Goal: Transaction & Acquisition: Book appointment/travel/reservation

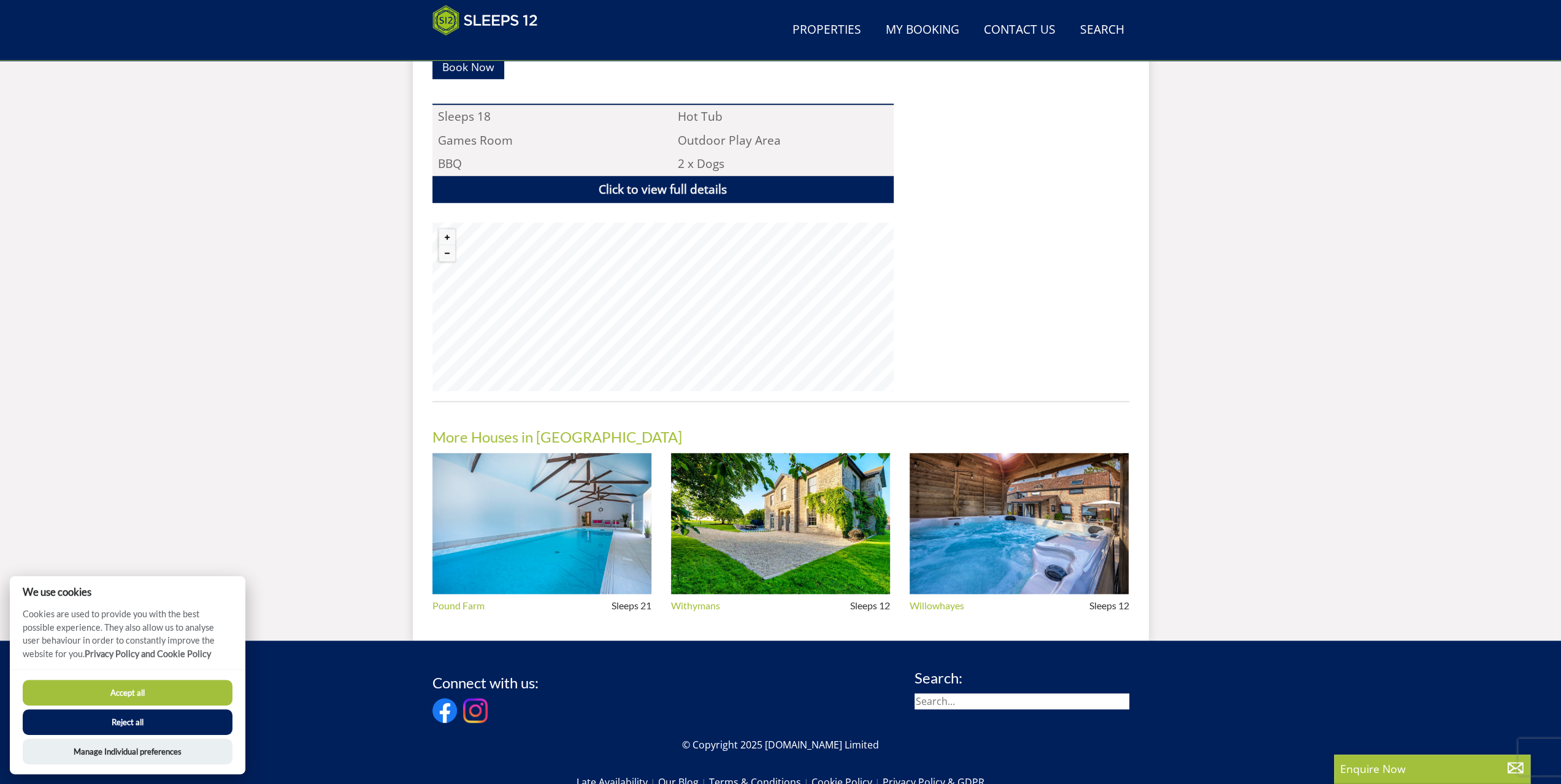
scroll to position [839, 0]
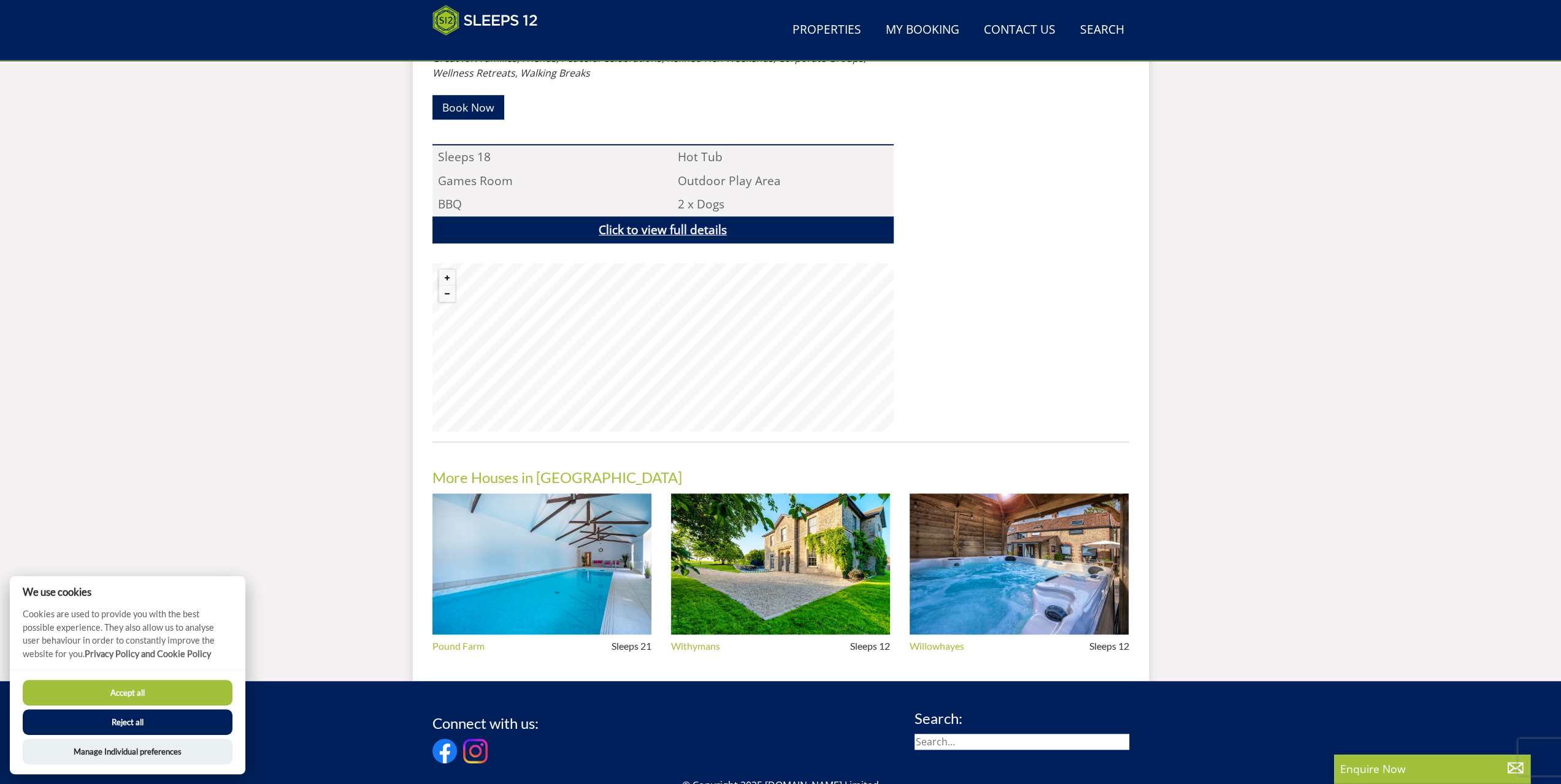
click at [647, 217] on link "Click to view full details" at bounding box center [663, 230] width 461 height 27
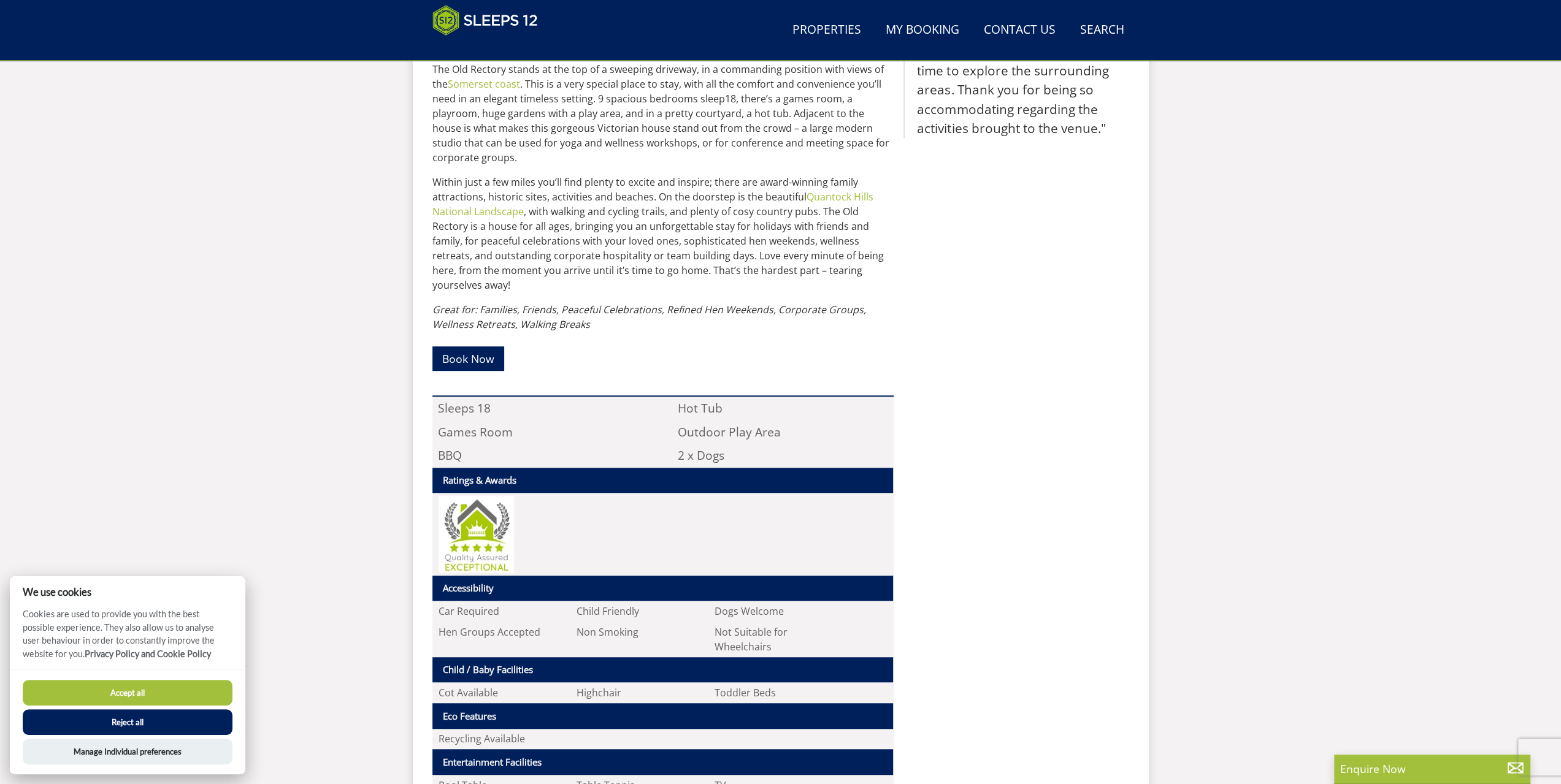
scroll to position [526, 0]
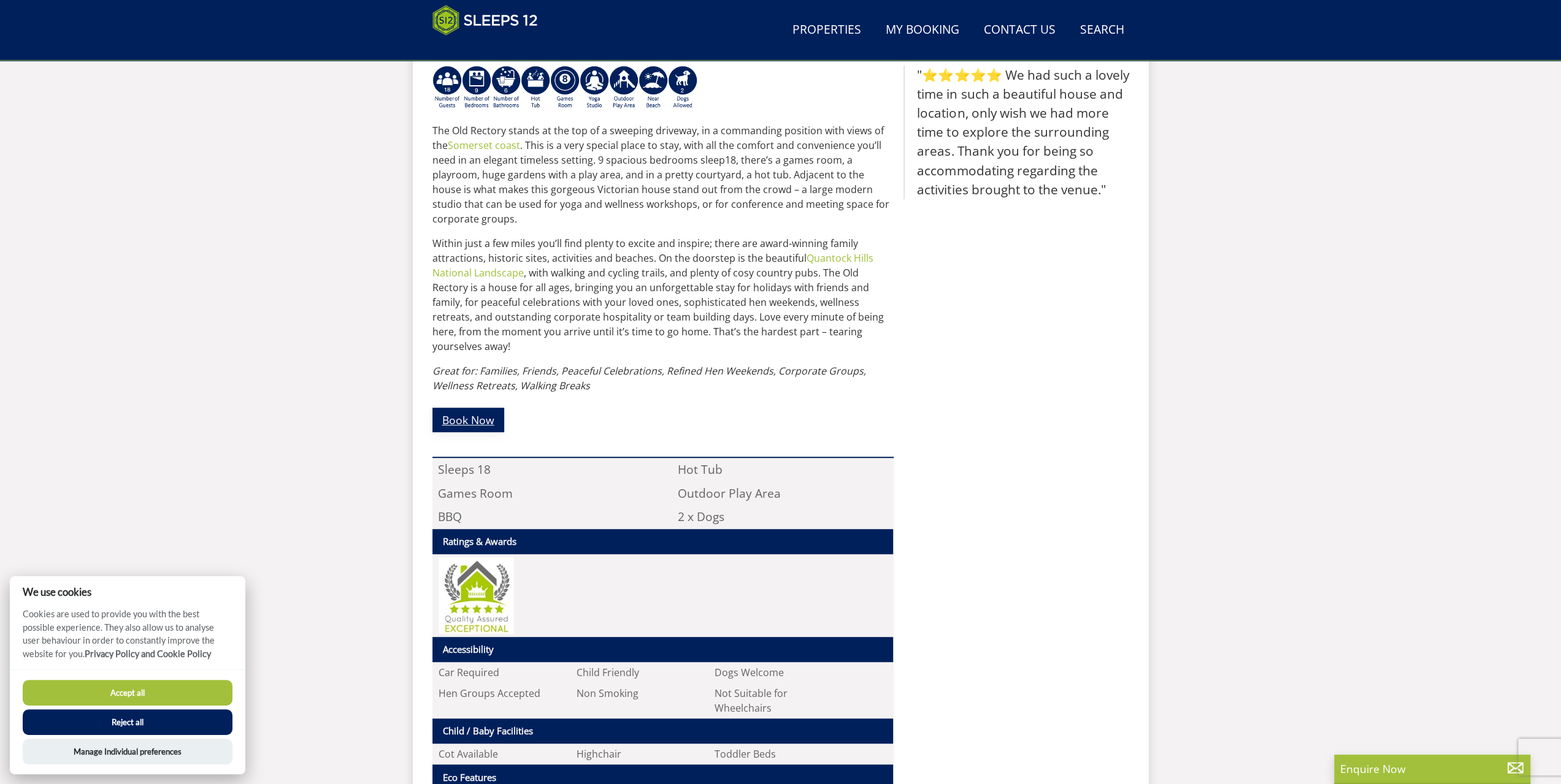
click at [484, 408] on link "Book Now" at bounding box center [468, 420] width 71 height 23
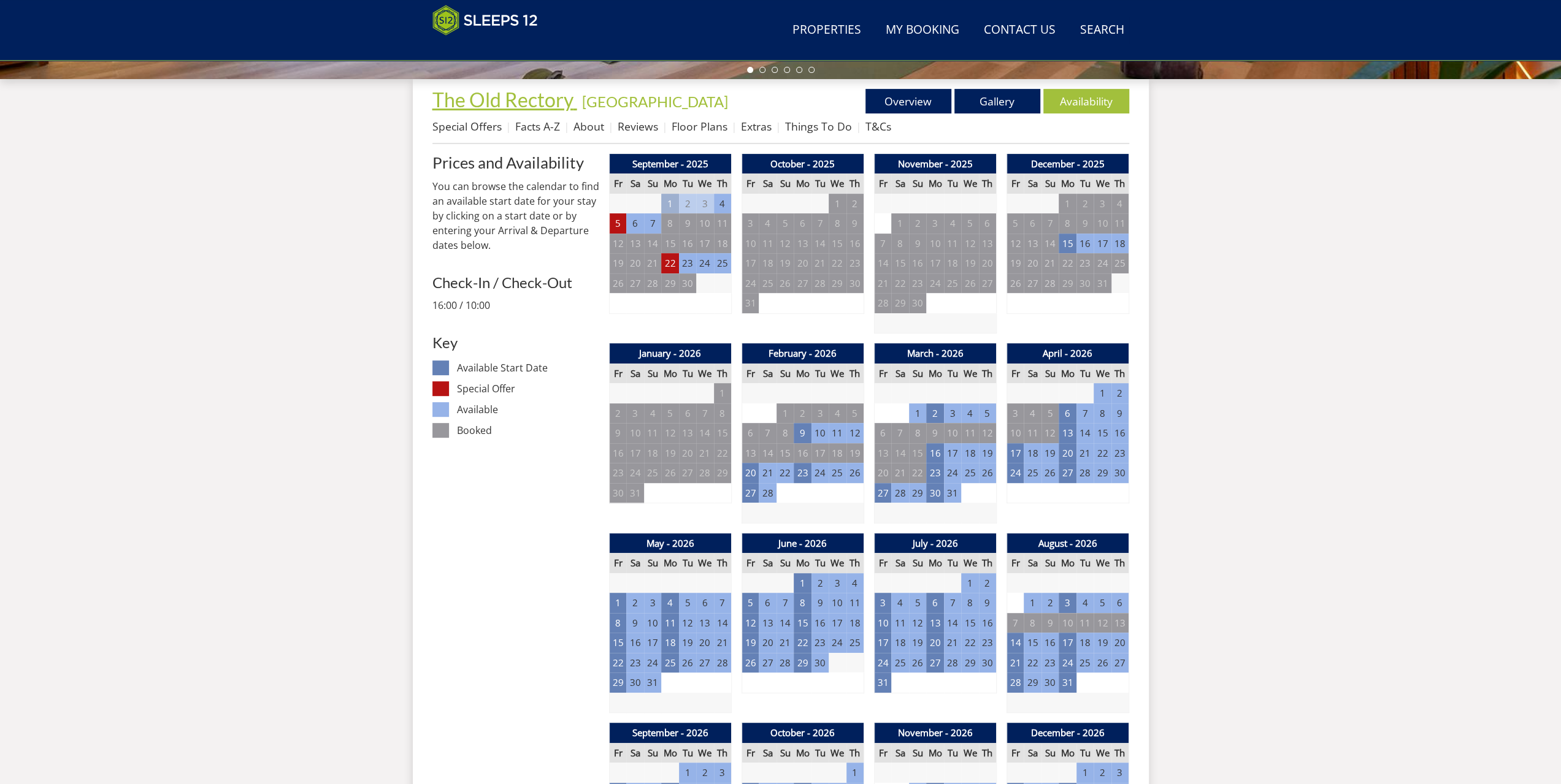
scroll to position [444, 0]
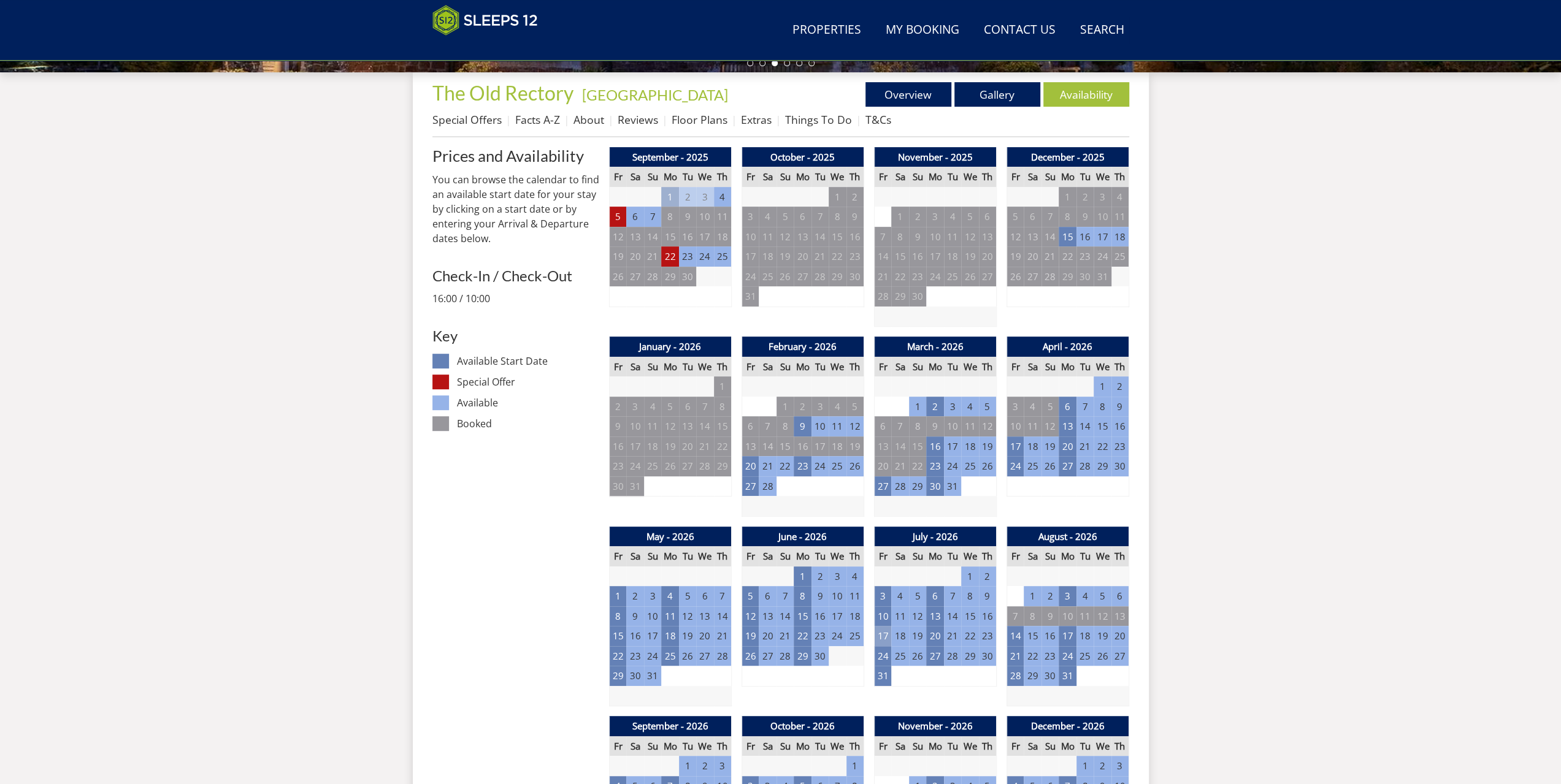
click at [883, 636] on td "17" at bounding box center [883, 636] width 18 height 21
click at [938, 632] on td "20" at bounding box center [935, 636] width 18 height 21
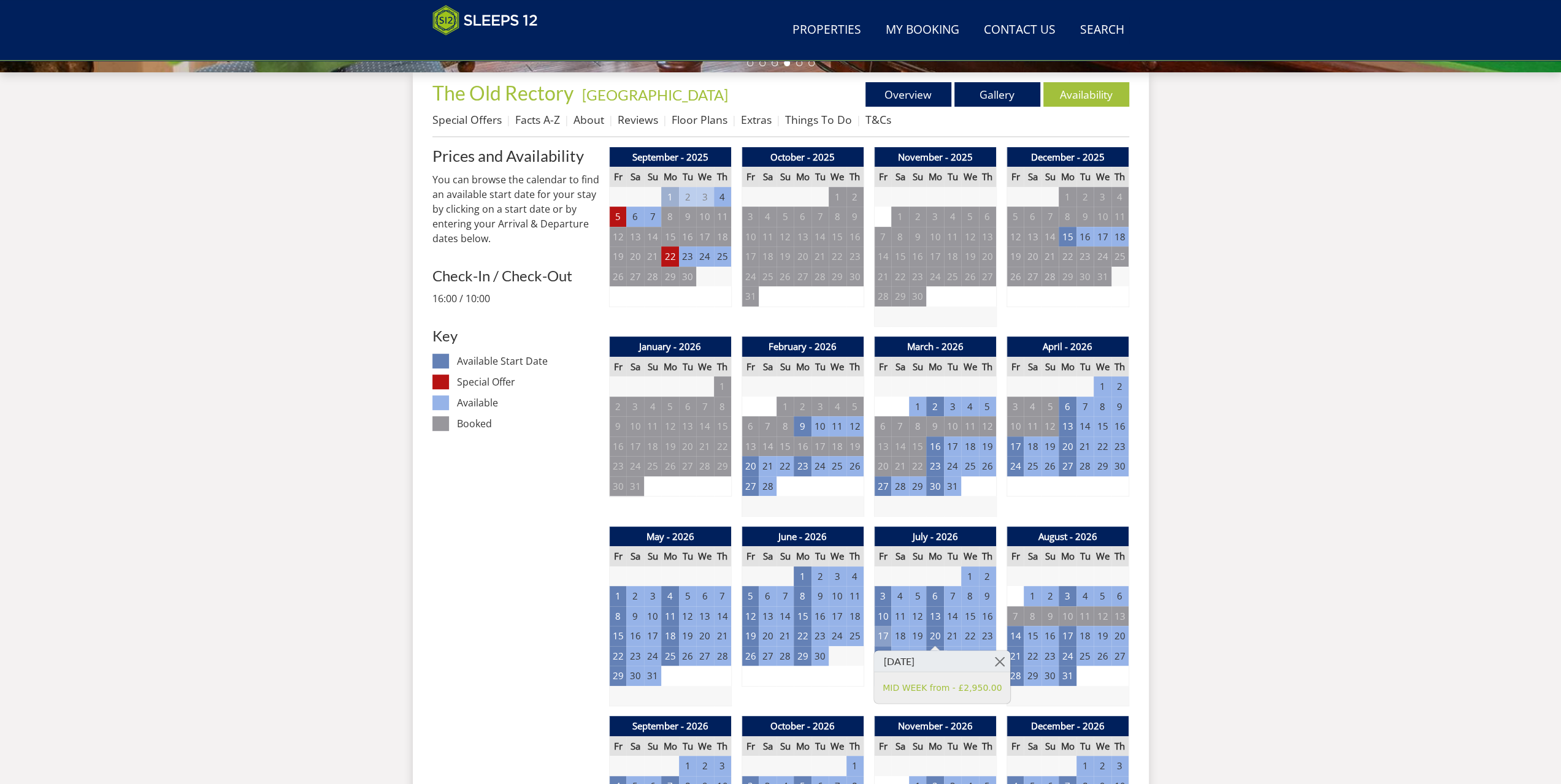
click at [886, 635] on td "17" at bounding box center [883, 636] width 18 height 21
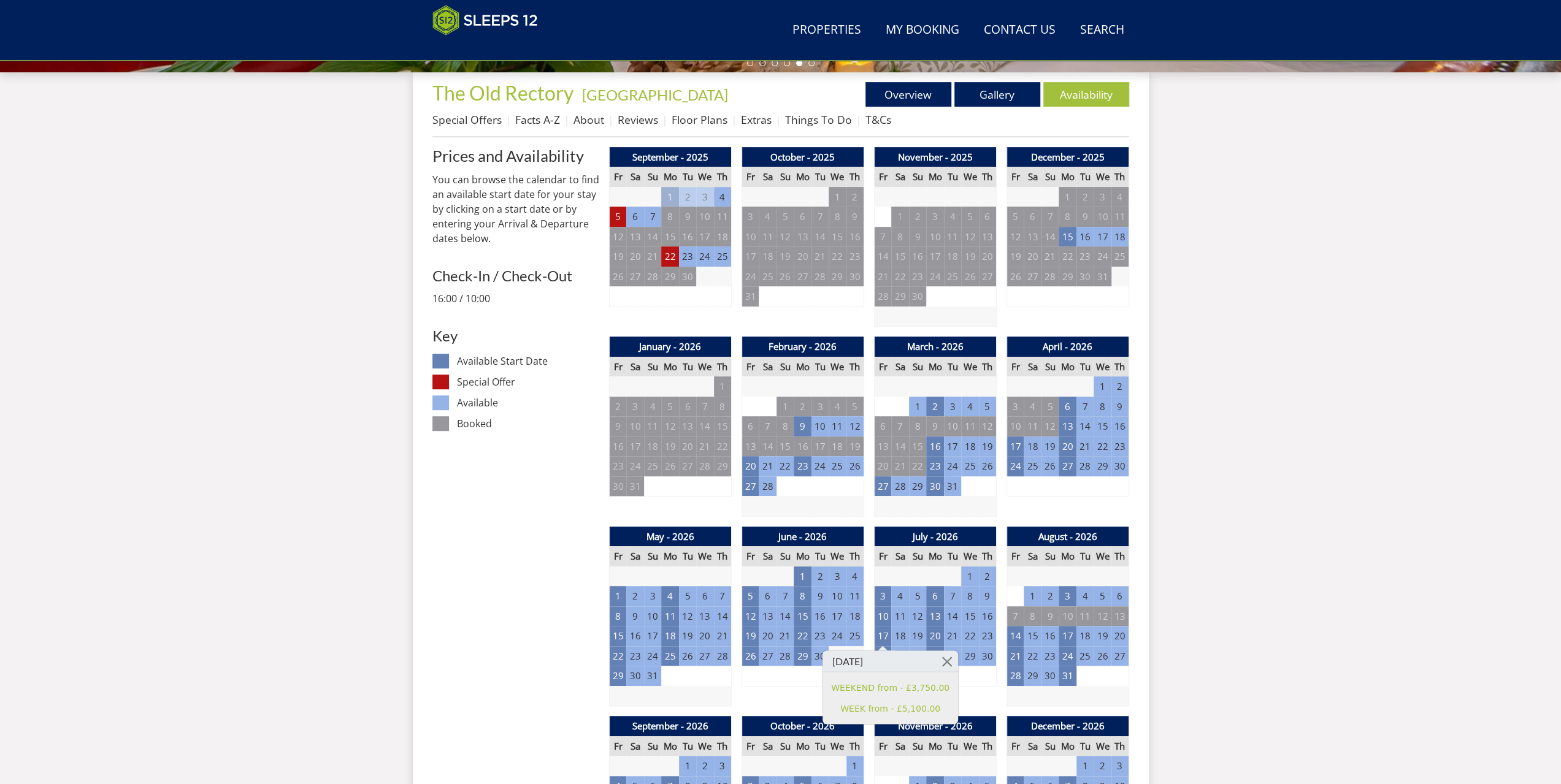
click at [900, 635] on td "18" at bounding box center [900, 636] width 18 height 21
click at [885, 635] on td "17" at bounding box center [883, 636] width 18 height 21
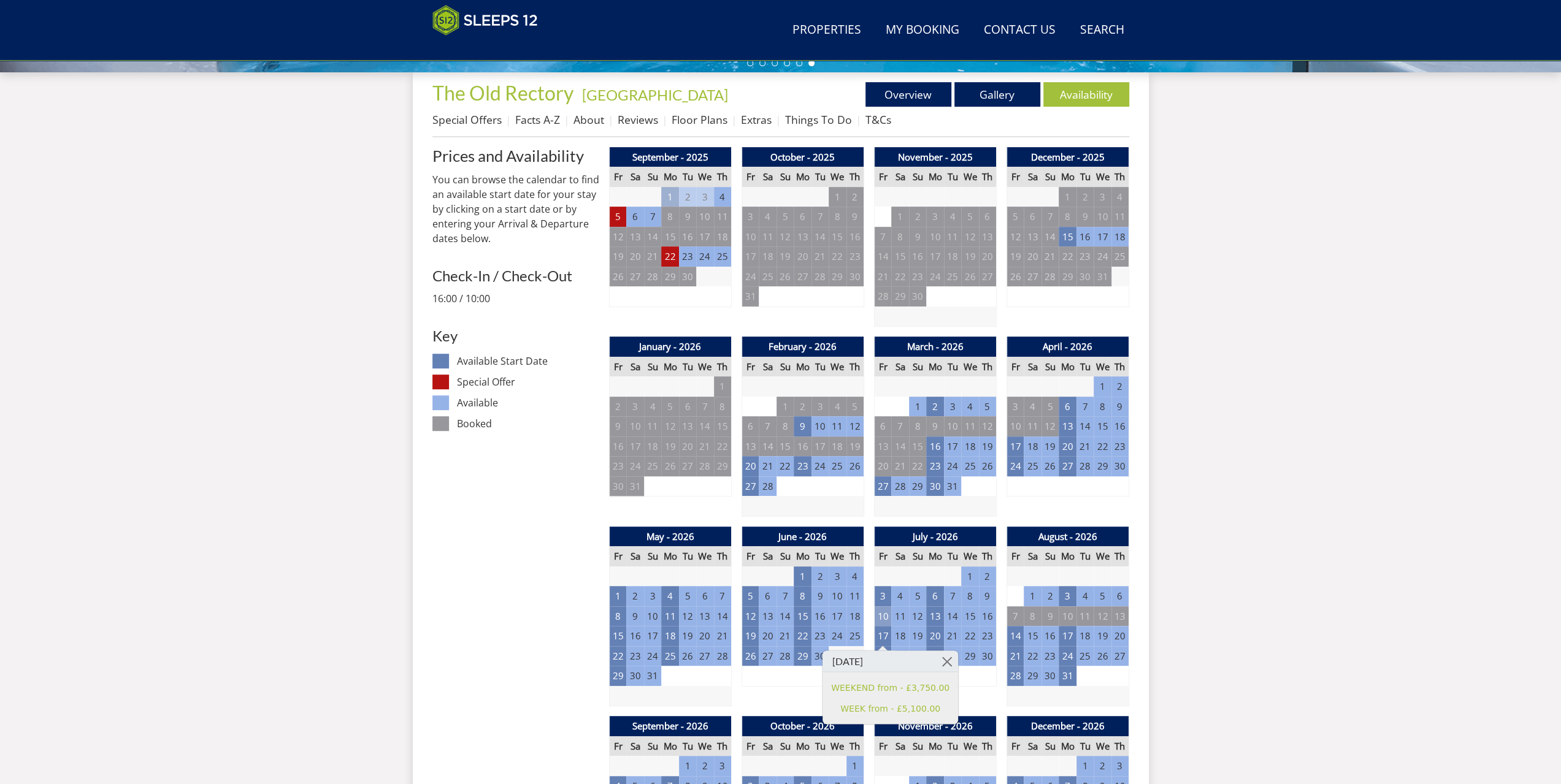
click at [883, 614] on td "10" at bounding box center [883, 616] width 18 height 21
click at [617, 650] on td "22" at bounding box center [618, 656] width 18 height 21
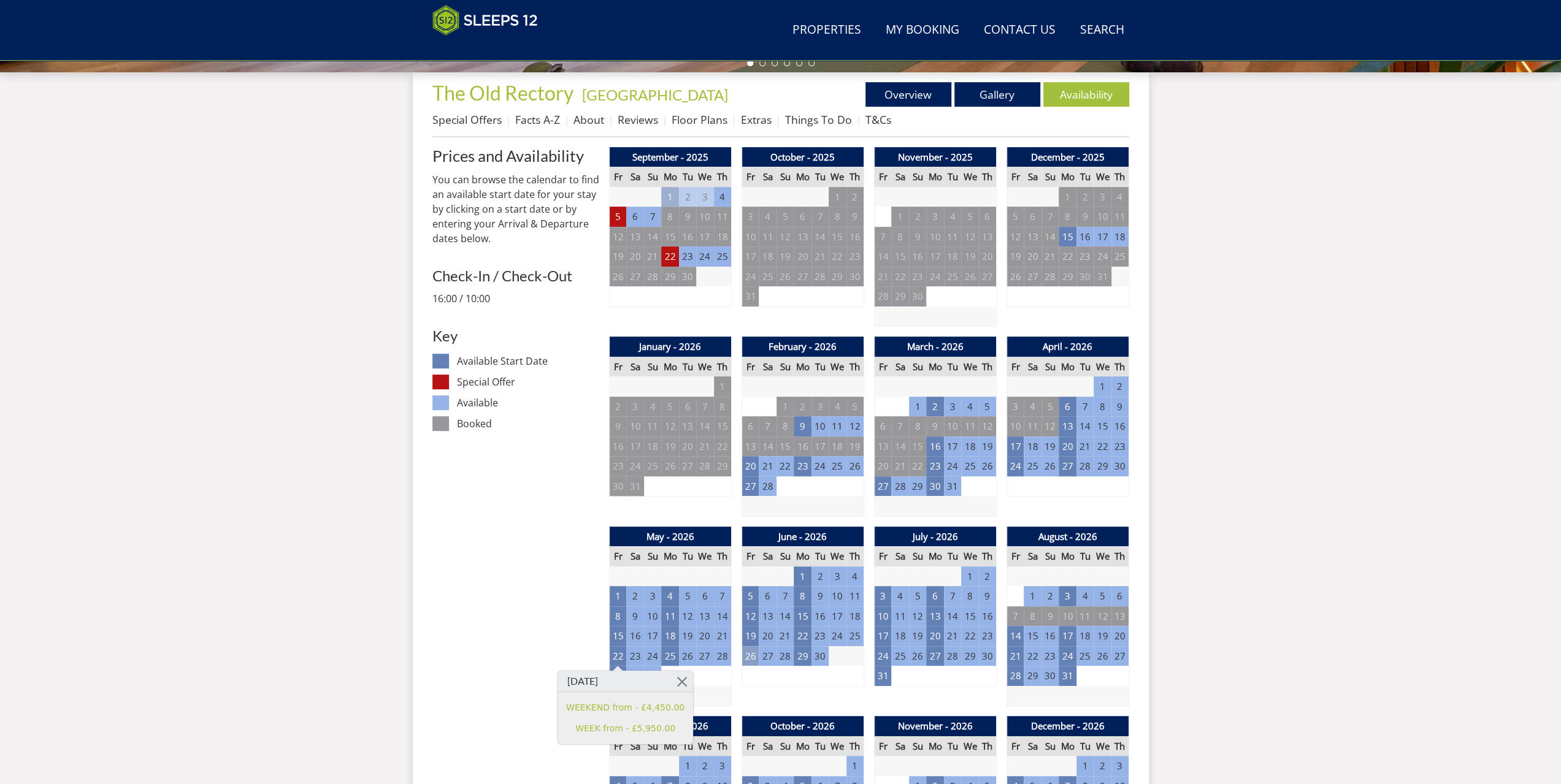
click at [747, 653] on td "26" at bounding box center [750, 656] width 18 height 21
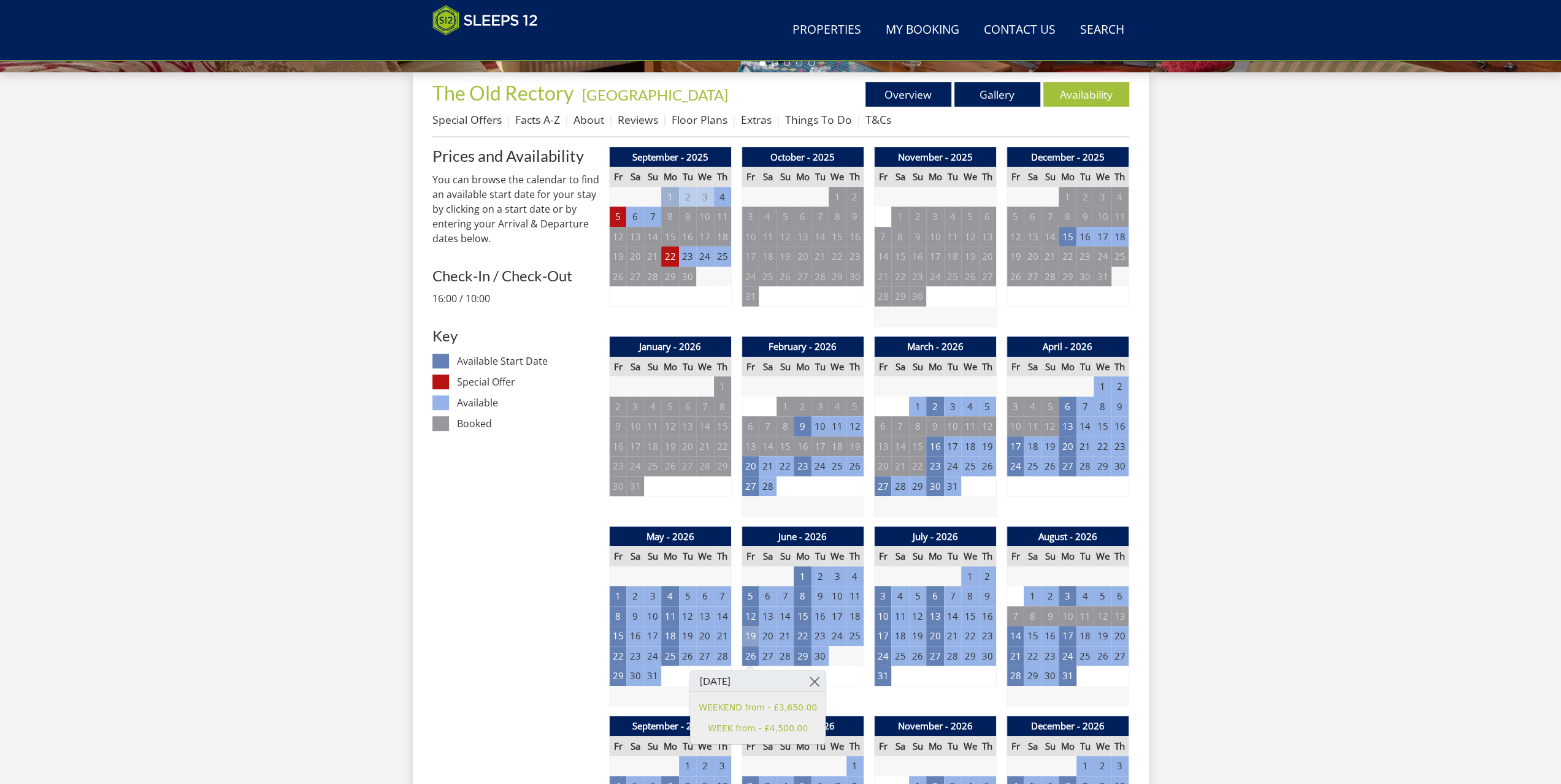
click at [751, 636] on td "19" at bounding box center [750, 636] width 18 height 21
click at [749, 615] on td "12" at bounding box center [750, 616] width 18 height 21
click at [885, 655] on td "24" at bounding box center [883, 656] width 18 height 21
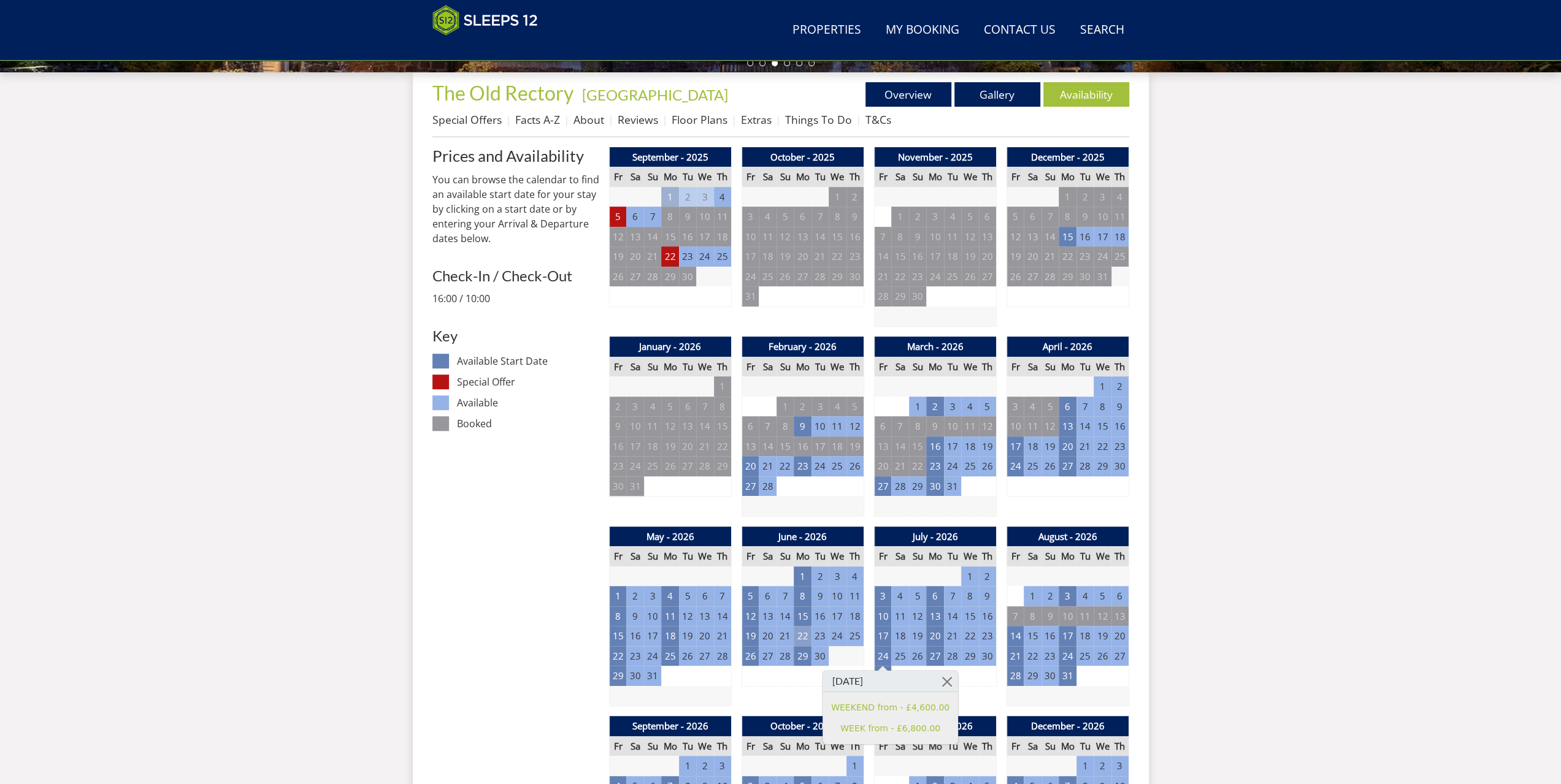
click at [804, 635] on td "22" at bounding box center [803, 636] width 18 height 21
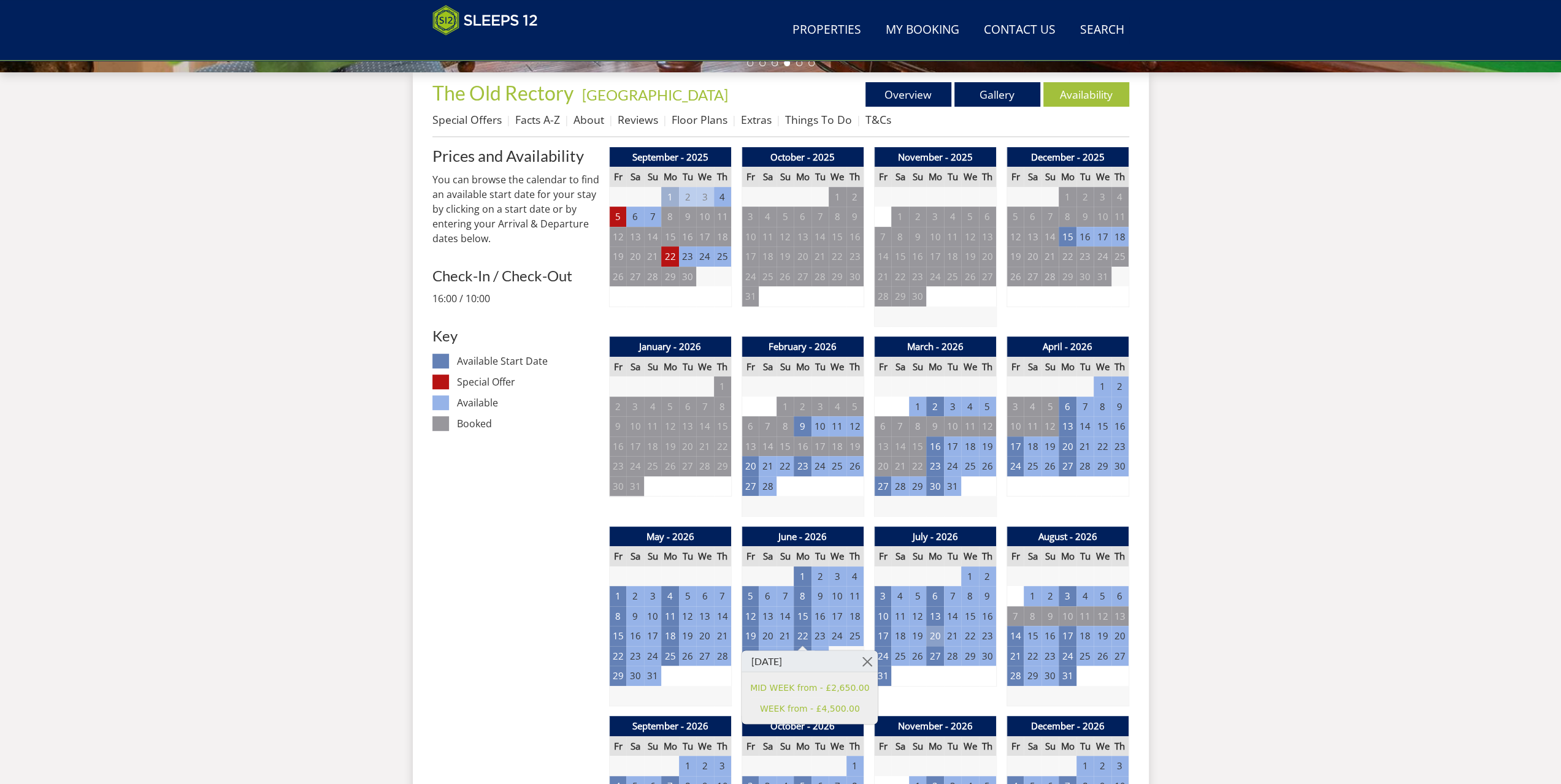
click at [934, 634] on td "20" at bounding box center [935, 636] width 18 height 21
